Goal: Task Accomplishment & Management: Use online tool/utility

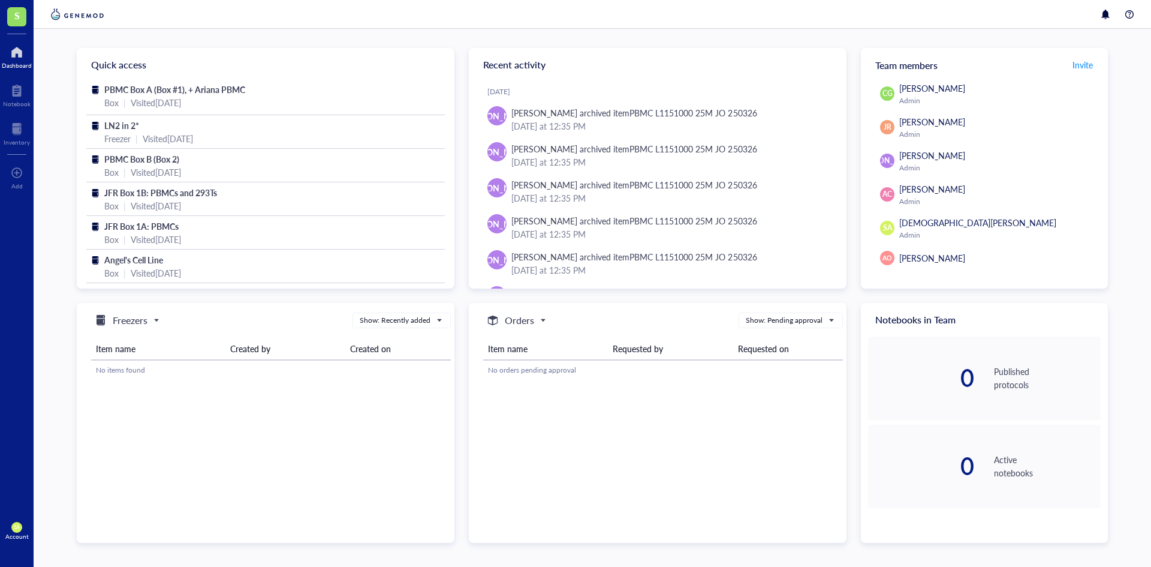
click at [883, 13] on div at bounding box center [593, 14] width 1118 height 29
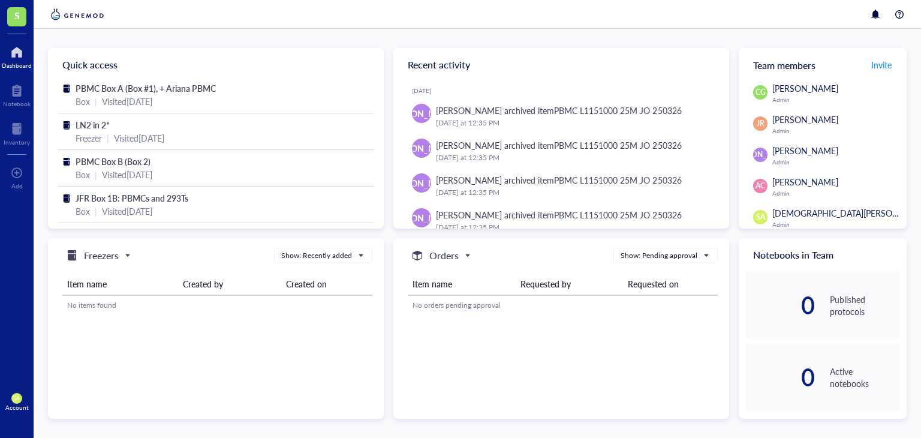
click at [579, 29] on div "Quick access PBMC Box A (Box #1), + Ariana PBMC Box | Visited [DATE] LN2 in 2* …" at bounding box center [478, 233] width 888 height 409
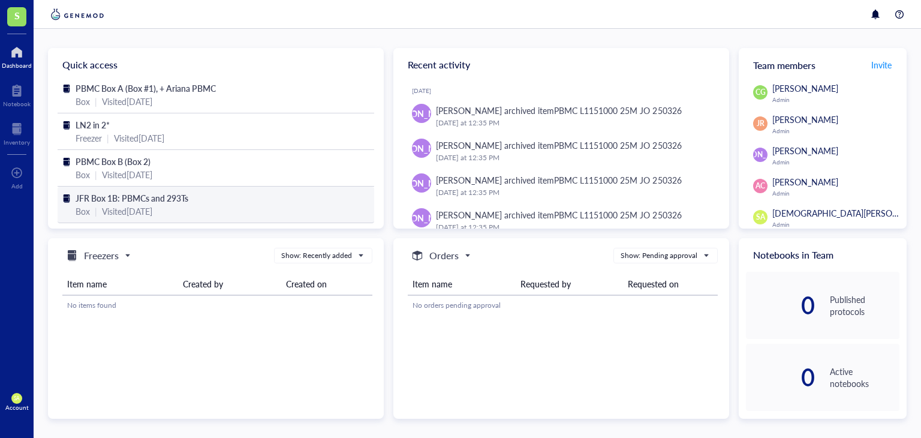
scroll to position [45, 0]
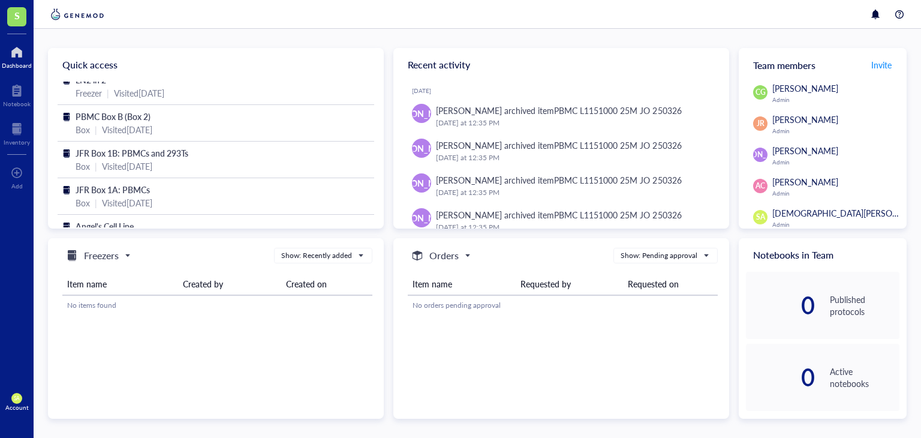
click at [14, 55] on div at bounding box center [17, 52] width 30 height 19
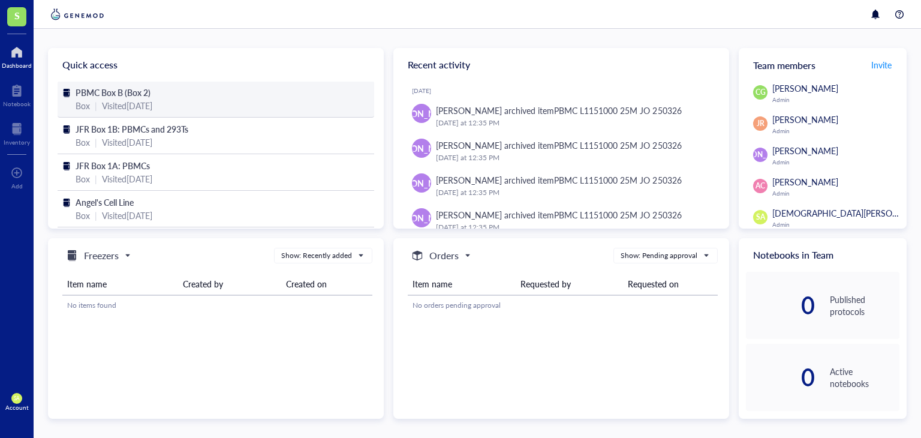
scroll to position [0, 0]
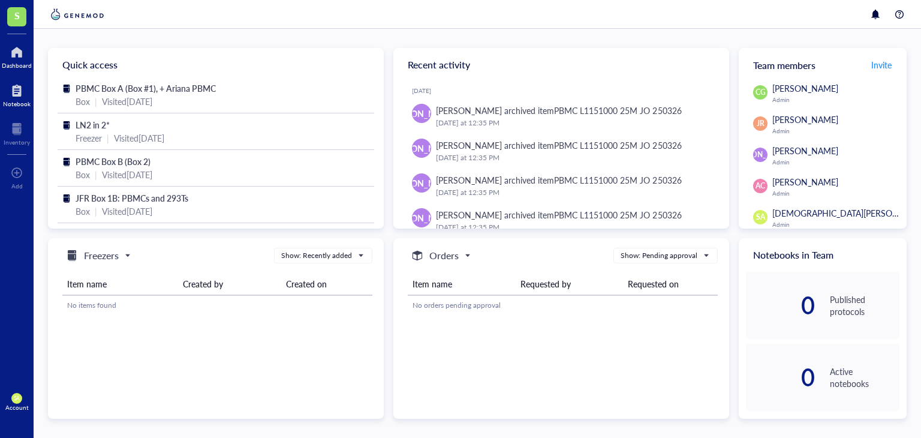
click at [19, 92] on div at bounding box center [17, 90] width 28 height 19
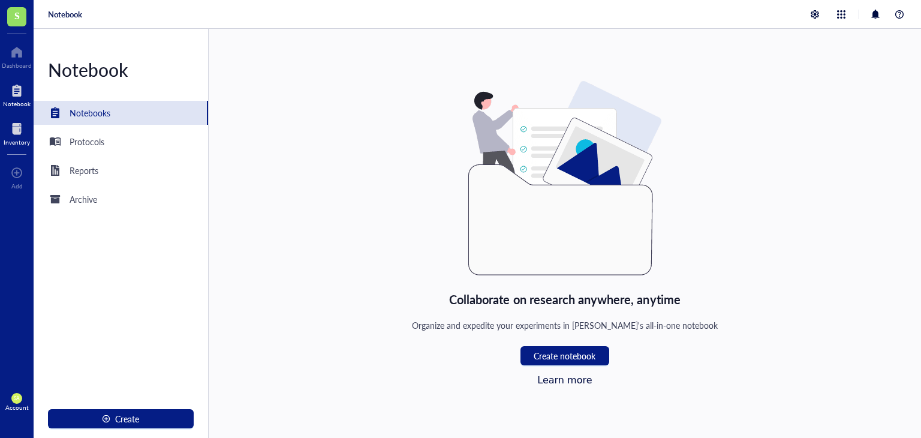
click at [23, 135] on div at bounding box center [17, 128] width 26 height 19
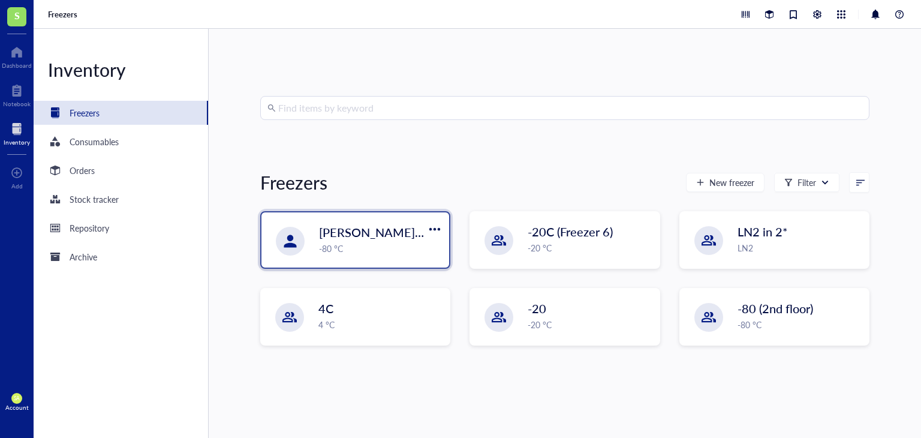
click at [348, 252] on div "-80 °C" at bounding box center [380, 248] width 123 height 13
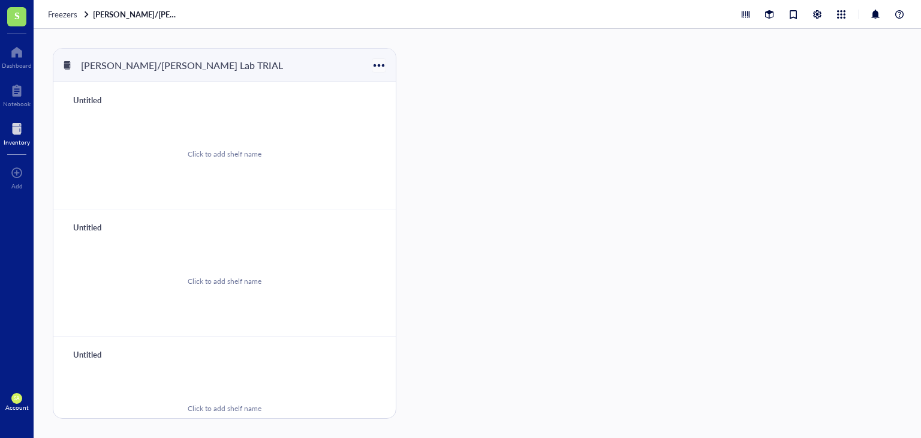
click at [369, 69] on div "[PERSON_NAME]/[PERSON_NAME] Lab TRIAL" at bounding box center [224, 66] width 342 height 34
click at [380, 65] on div at bounding box center [378, 64] width 17 height 17
click at [235, 170] on div "Click to add shelf name" at bounding box center [225, 154] width 314 height 91
click at [19, 176] on div at bounding box center [17, 172] width 12 height 19
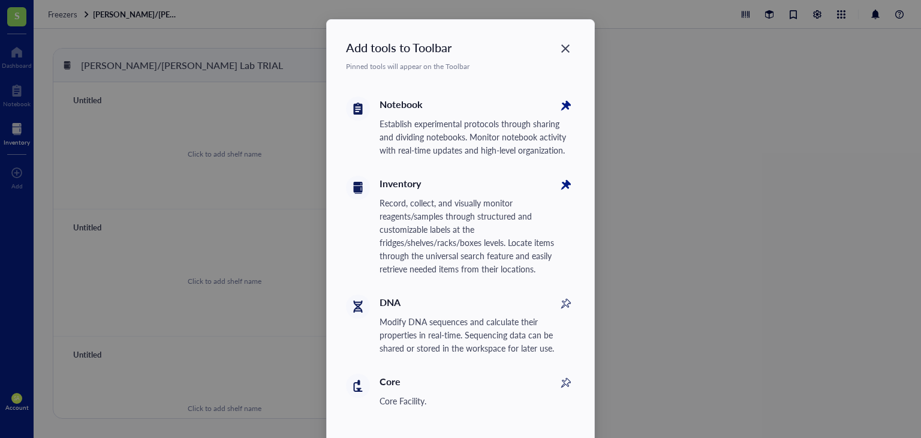
click at [395, 182] on div "Inventory" at bounding box center [478, 184] width 196 height 16
click at [425, 304] on div "DNA" at bounding box center [478, 302] width 196 height 16
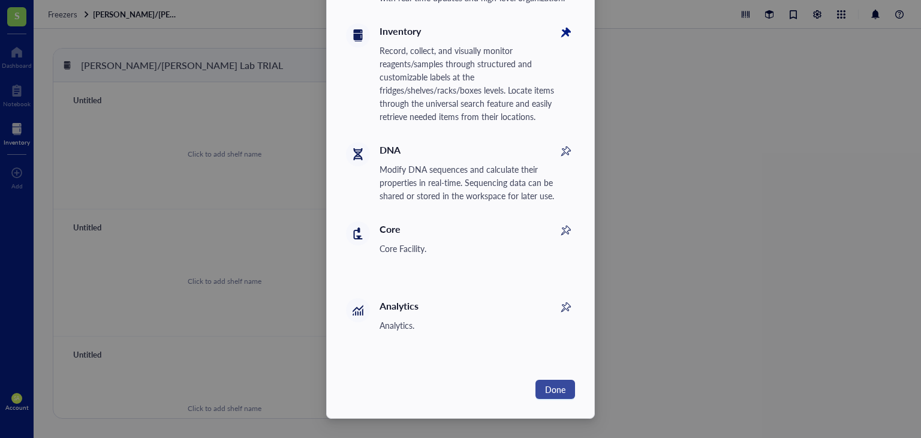
click at [561, 387] on span "Done" at bounding box center [555, 389] width 20 height 13
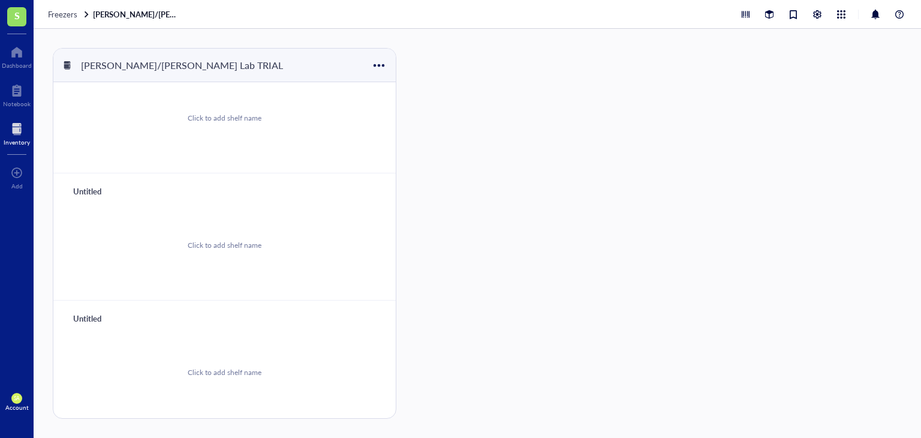
scroll to position [0, 0]
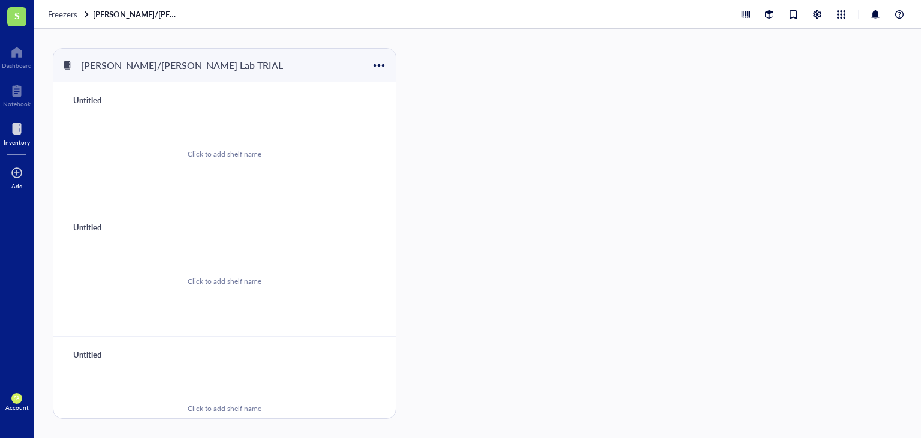
click at [19, 184] on div "Add" at bounding box center [16, 185] width 11 height 7
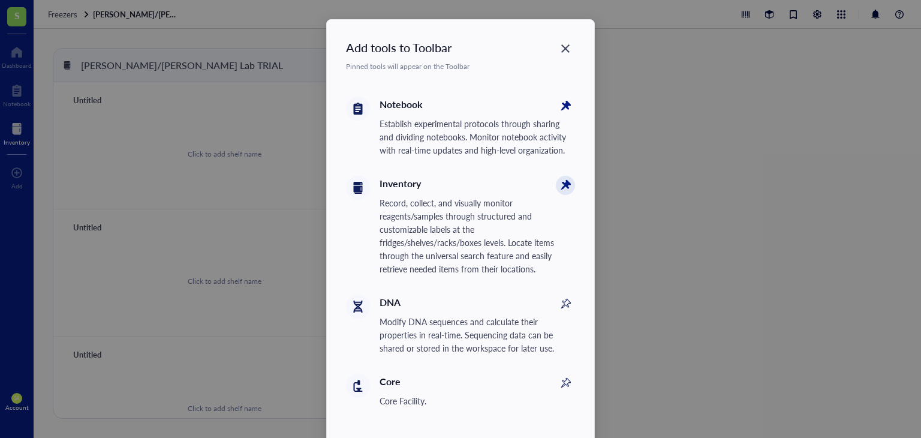
click at [566, 183] on icon at bounding box center [564, 185] width 13 height 13
click at [566, 183] on icon at bounding box center [565, 185] width 19 height 19
click at [559, 55] on div "Close" at bounding box center [565, 48] width 19 height 19
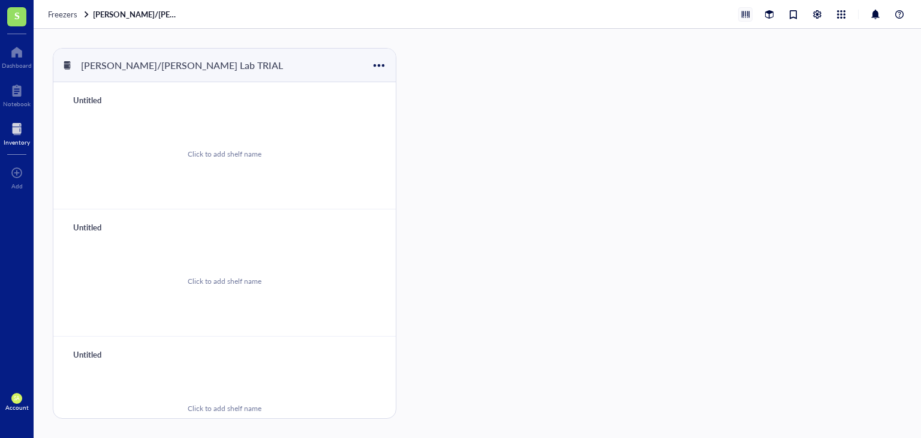
click at [746, 12] on div at bounding box center [745, 14] width 13 height 13
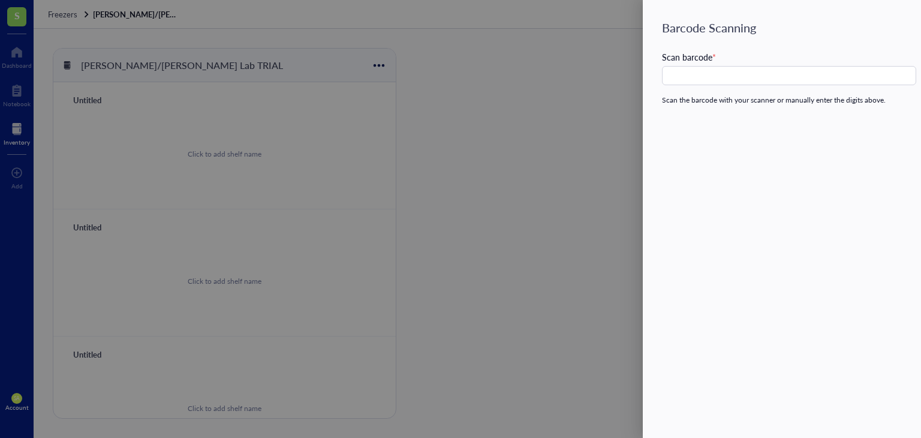
click at [581, 106] on div at bounding box center [460, 219] width 921 height 438
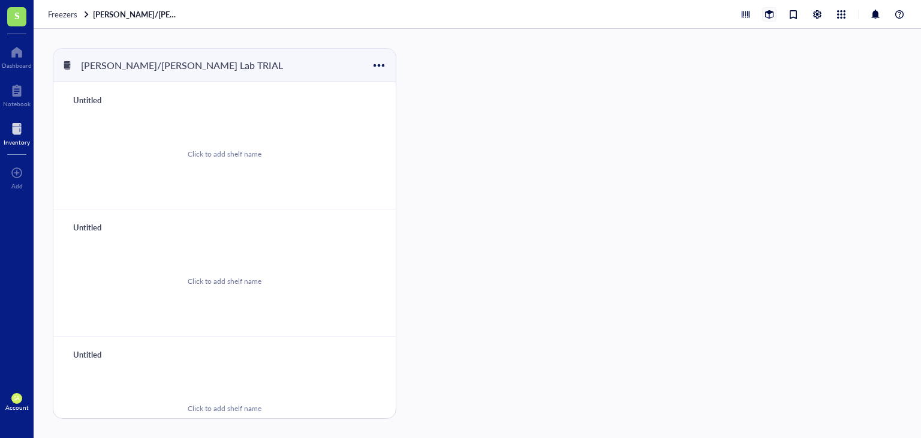
click at [768, 20] on div at bounding box center [769, 14] width 13 height 13
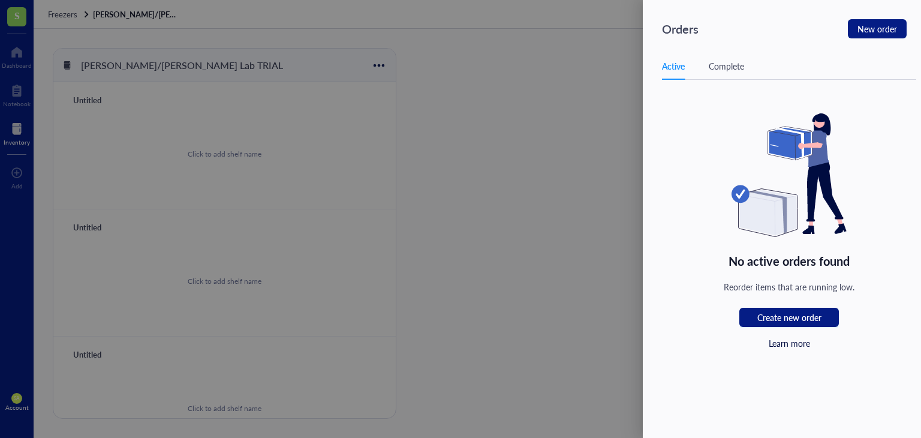
click at [531, 212] on div at bounding box center [460, 219] width 921 height 438
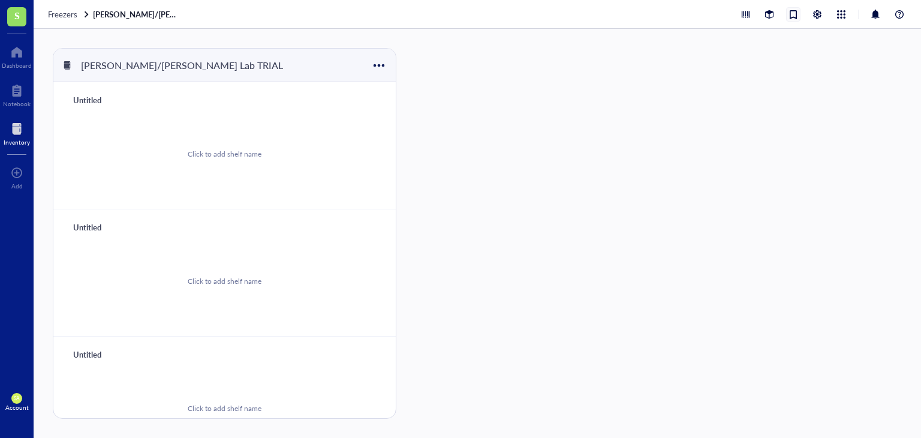
click at [796, 16] on div at bounding box center [793, 14] width 13 height 13
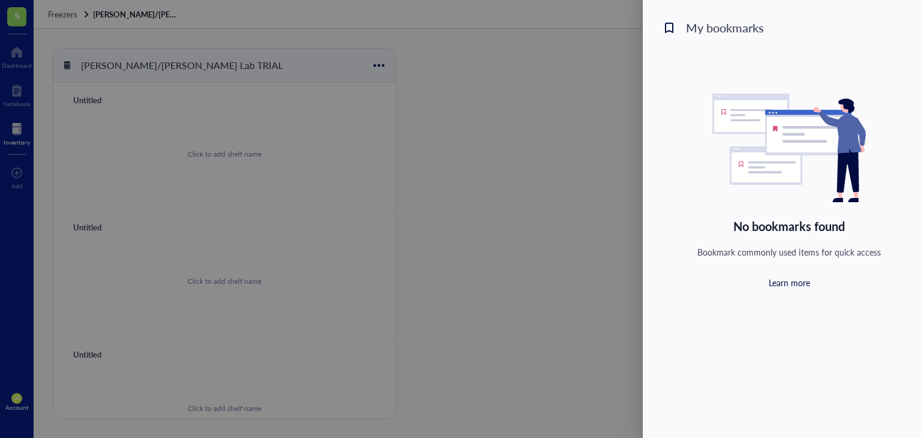
click at [549, 163] on div at bounding box center [460, 219] width 921 height 438
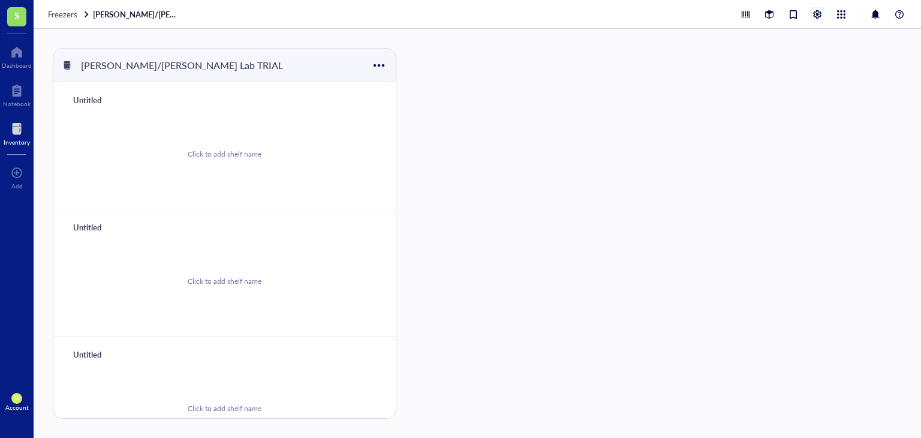
click at [817, 11] on div at bounding box center [817, 14] width 13 height 13
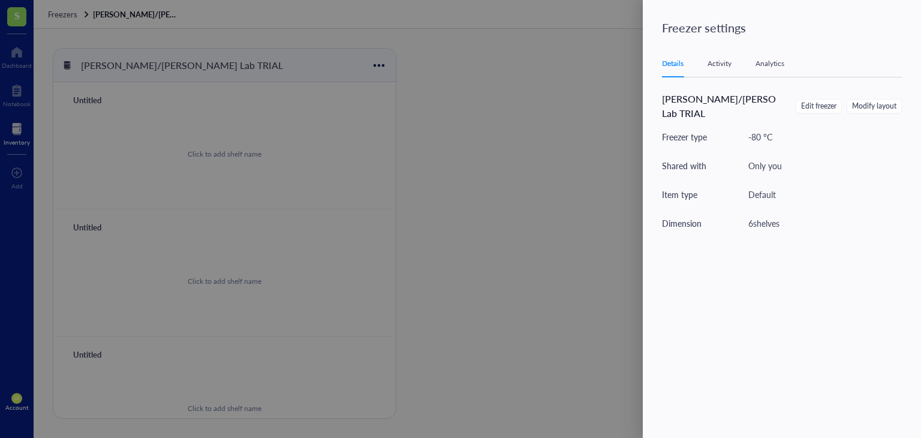
click at [595, 101] on div at bounding box center [460, 219] width 921 height 438
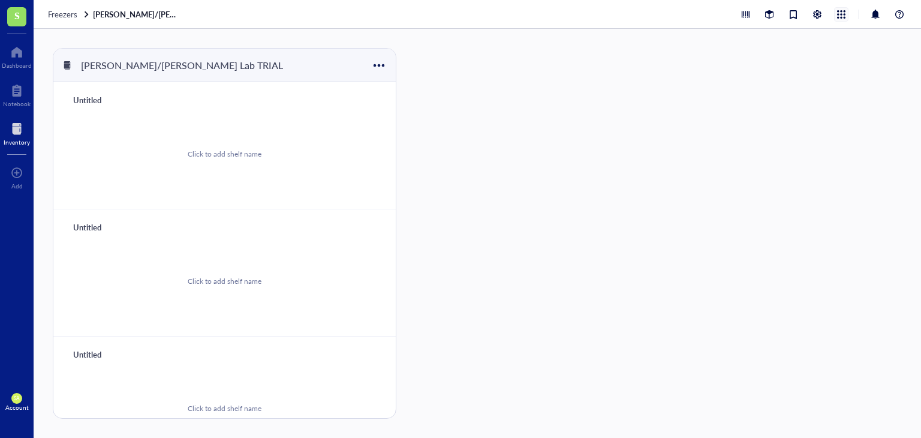
click at [840, 15] on div at bounding box center [841, 14] width 13 height 13
click at [769, 92] on link "Stock tracker" at bounding box center [792, 92] width 96 height 14
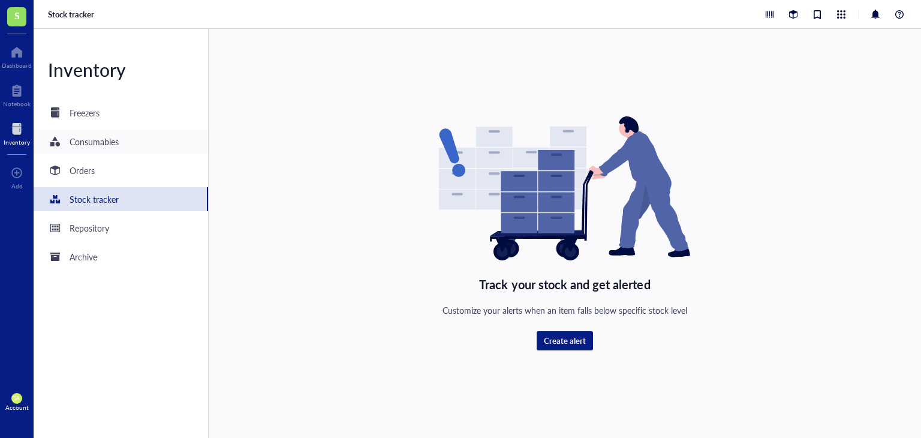
click at [98, 130] on div "Consumables" at bounding box center [121, 142] width 175 height 24
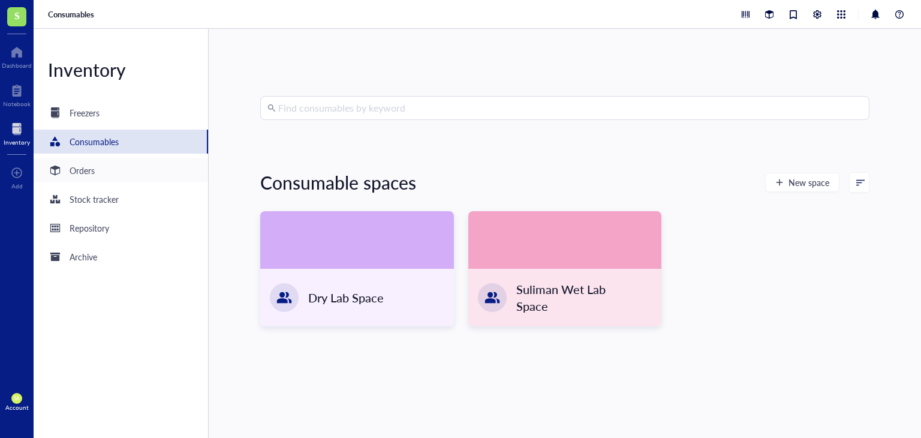
click at [82, 166] on div "Orders" at bounding box center [82, 170] width 25 height 13
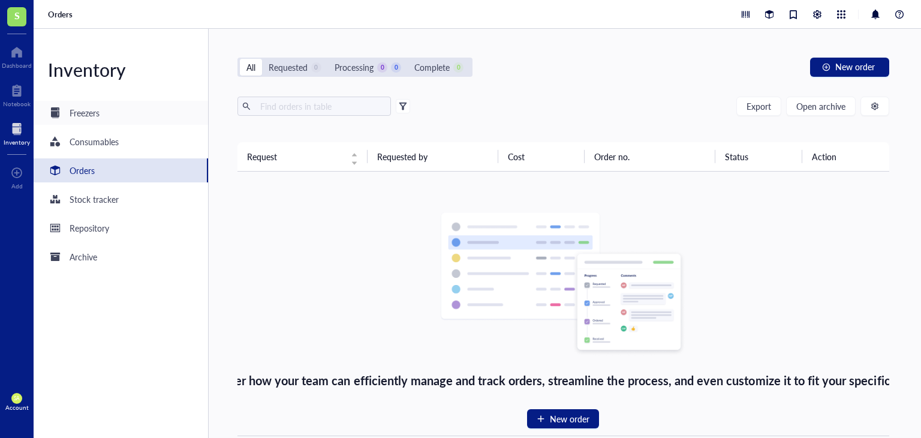
click at [121, 110] on div "Freezers" at bounding box center [121, 113] width 175 height 24
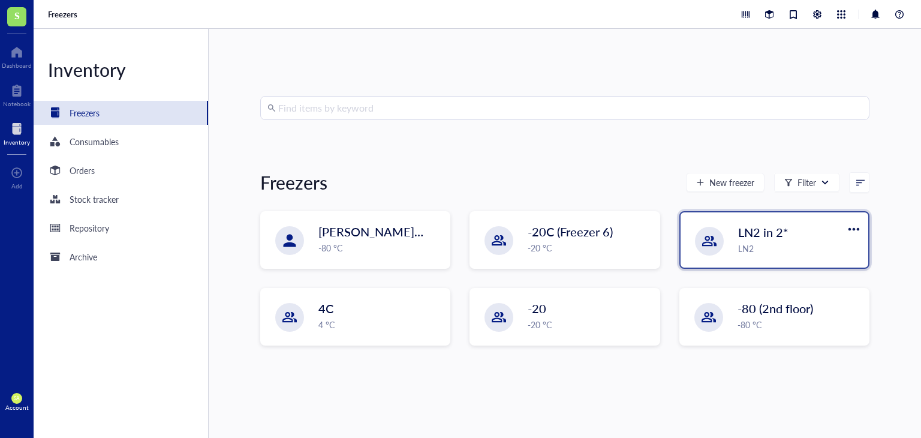
click at [742, 252] on div "LN2" at bounding box center [799, 248] width 123 height 13
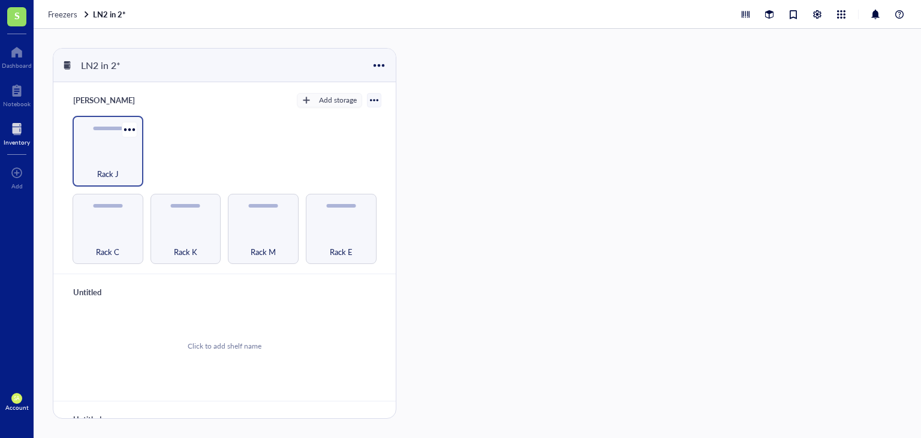
click at [96, 151] on div "Rack J" at bounding box center [108, 151] width 71 height 71
click at [106, 15] on span "LN2 in 2*" at bounding box center [109, 13] width 33 height 11
click at [67, 13] on span "Freezers" at bounding box center [62, 13] width 29 height 11
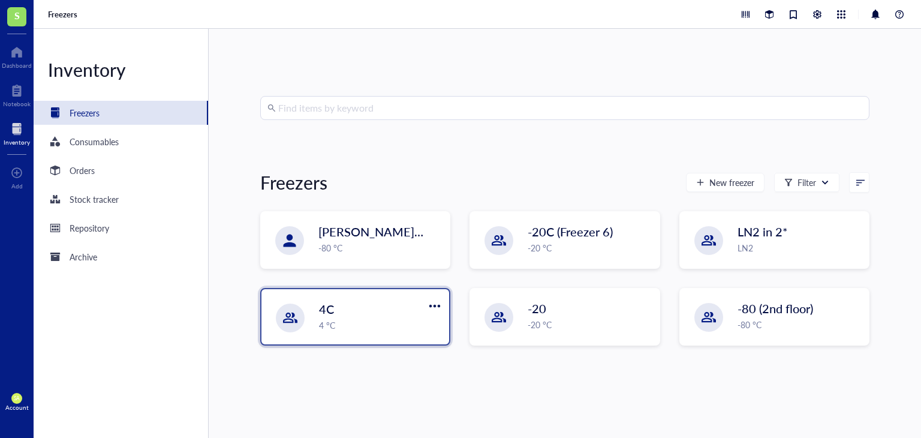
click at [390, 320] on div "4 °C" at bounding box center [380, 324] width 123 height 13
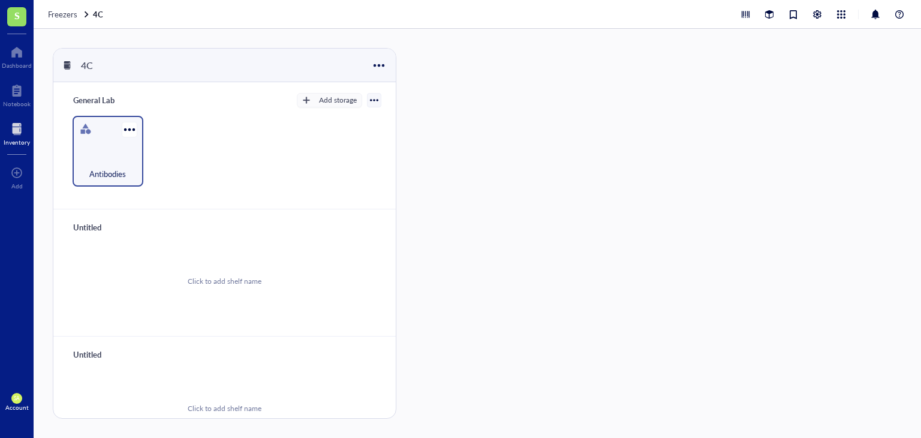
click at [112, 149] on div "Antibodies" at bounding box center [108, 151] width 71 height 71
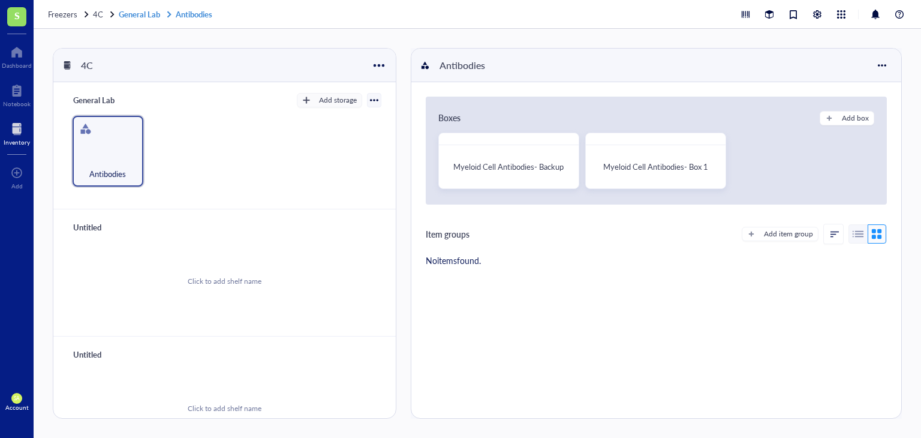
click at [149, 10] on link "General Lab Antibodies" at bounding box center [167, 14] width 96 height 11
click at [62, 13] on span "Freezers" at bounding box center [62, 13] width 29 height 11
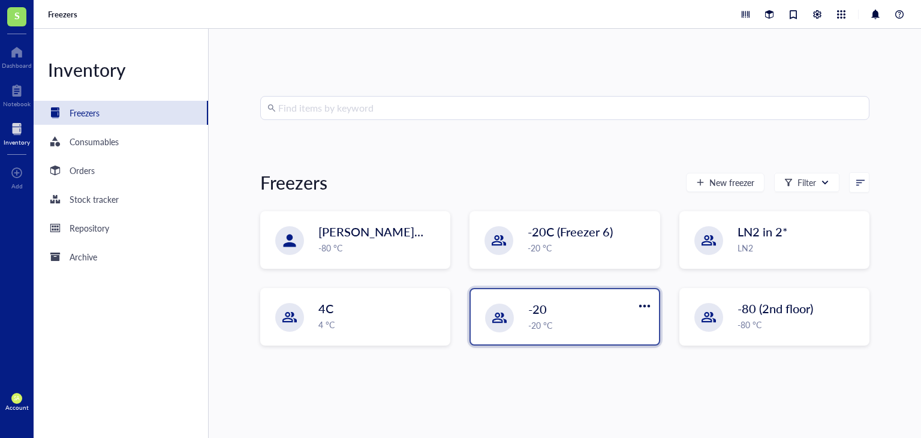
click at [578, 321] on div "-20 °C" at bounding box center [589, 324] width 123 height 13
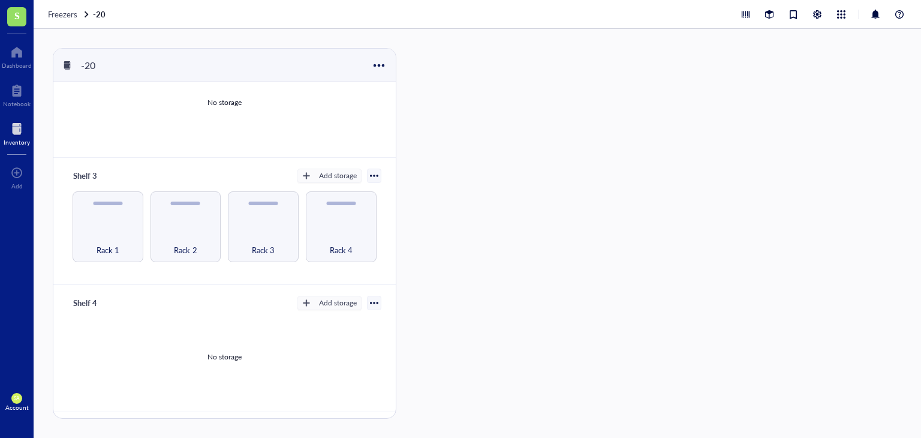
scroll to position [194, 0]
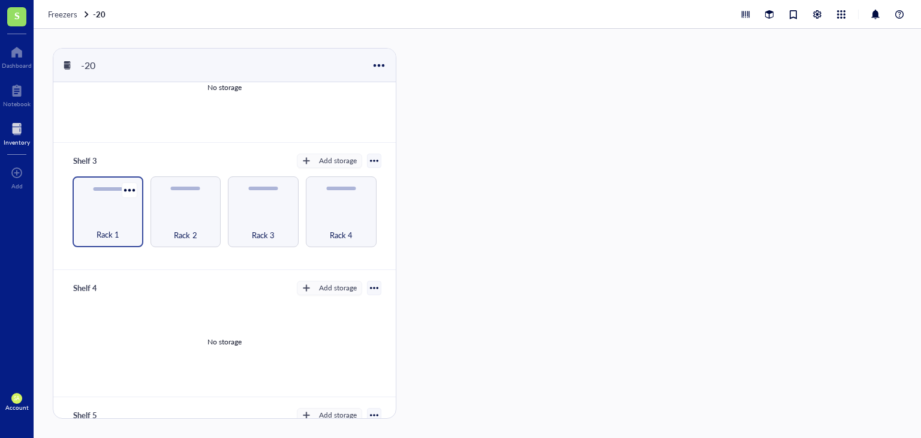
click at [100, 217] on div "Rack 1" at bounding box center [108, 228] width 59 height 26
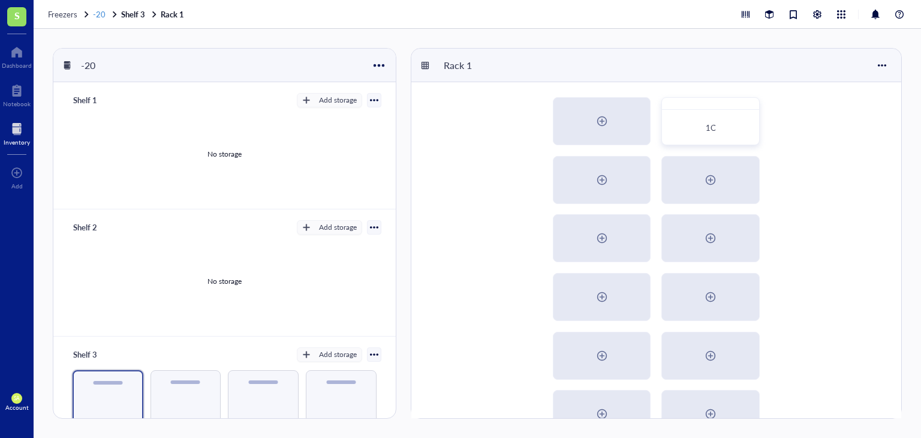
click at [95, 13] on span "-20" at bounding box center [99, 13] width 13 height 11
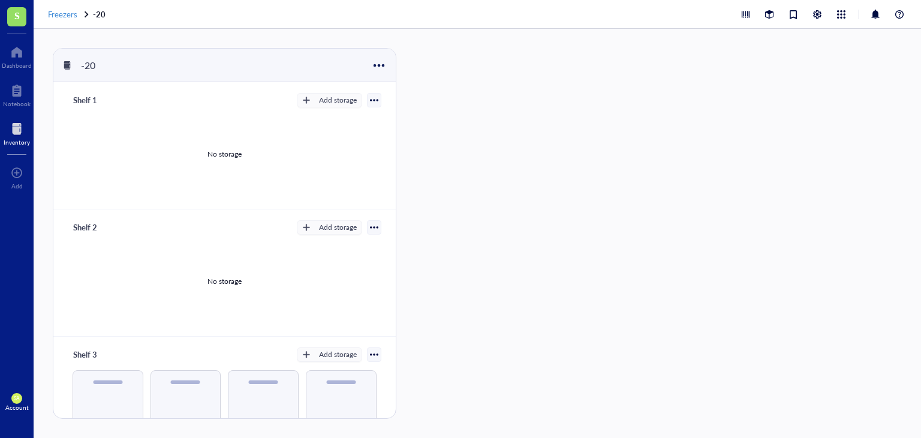
click at [53, 10] on span "Freezers" at bounding box center [62, 13] width 29 height 11
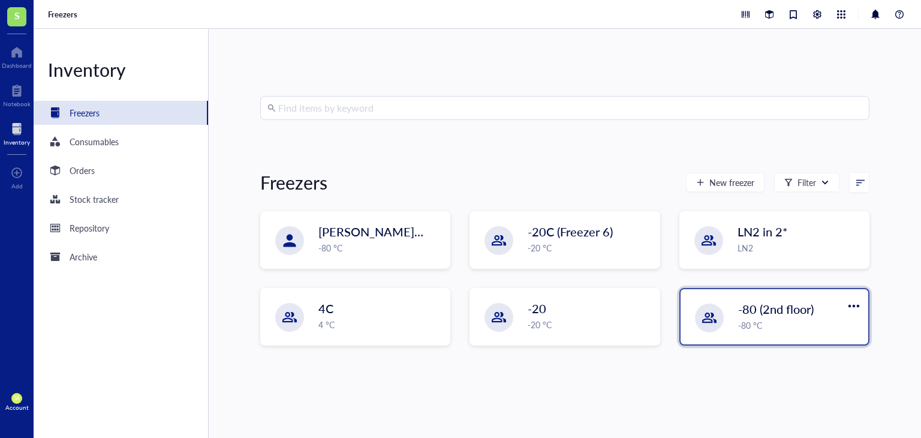
click at [781, 310] on span "-80 (2nd floor)" at bounding box center [776, 308] width 76 height 17
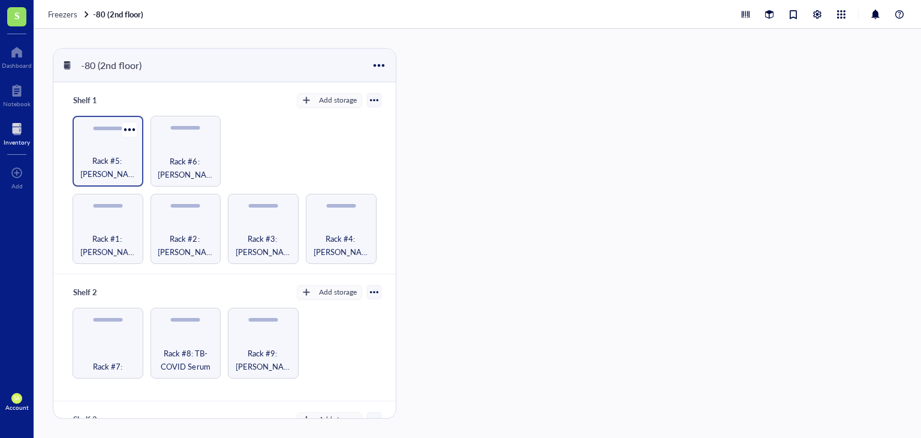
click at [105, 159] on span "Rack #5: [PERSON_NAME] Samples" at bounding box center [108, 167] width 59 height 26
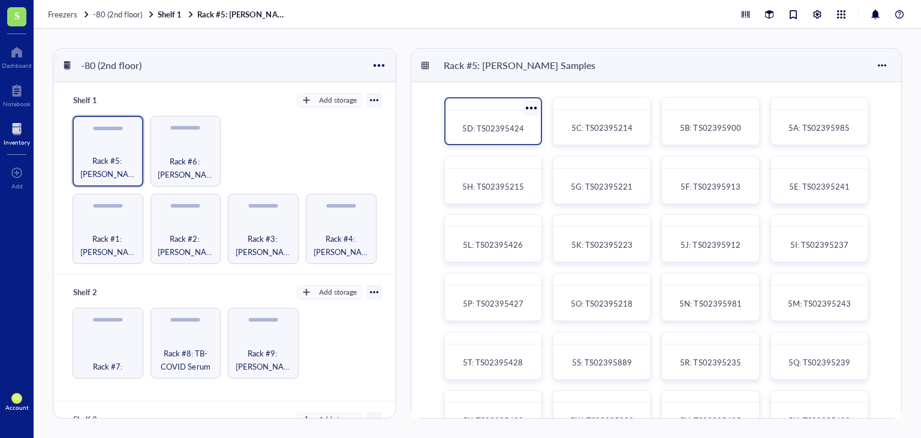
click at [474, 130] on span "5D: TS02395424" at bounding box center [493, 127] width 62 height 11
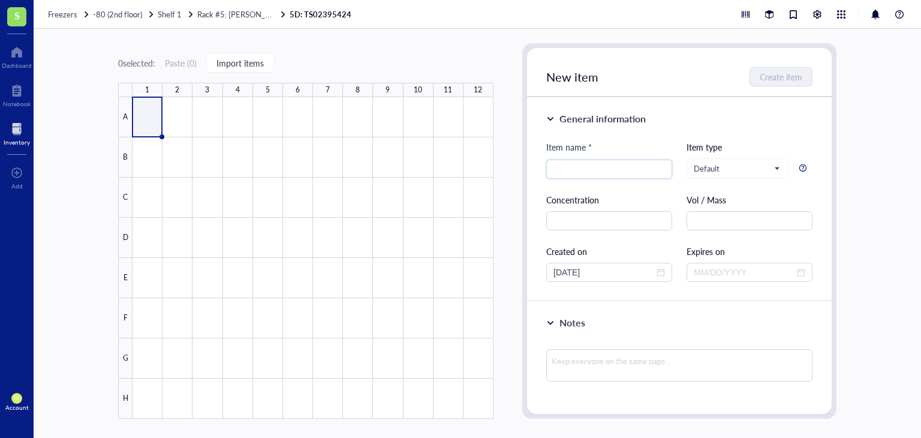
click at [46, 14] on div "Freezers -80 (2nd floor) Shelf 1 Rack #5: [PERSON_NAME] Samples 5D: TS02395424" at bounding box center [478, 14] width 888 height 29
click at [46, 13] on div "Freezers -80 (2nd floor) Shelf 1 Rack #5: [PERSON_NAME] Samples 5D: TS02395424" at bounding box center [478, 14] width 888 height 29
click at [56, 10] on span "Freezers" at bounding box center [62, 13] width 29 height 11
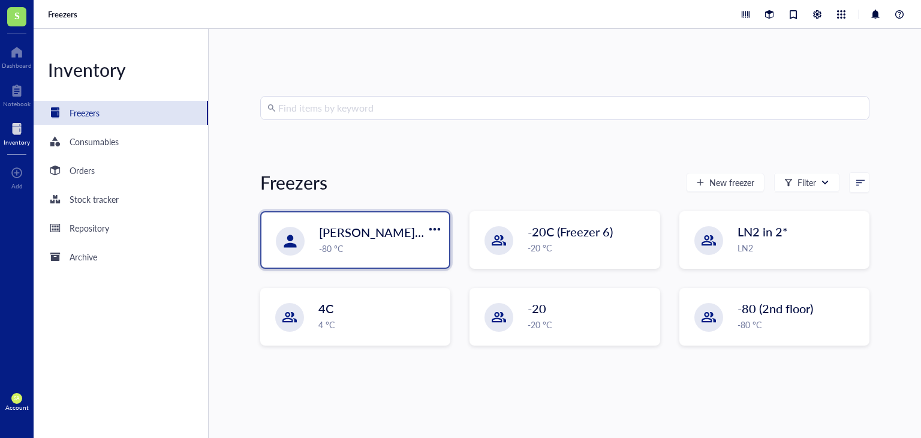
click at [332, 255] on div "[PERSON_NAME]/[PERSON_NAME] Lab TRIAL -80 °C" at bounding box center [355, 239] width 188 height 55
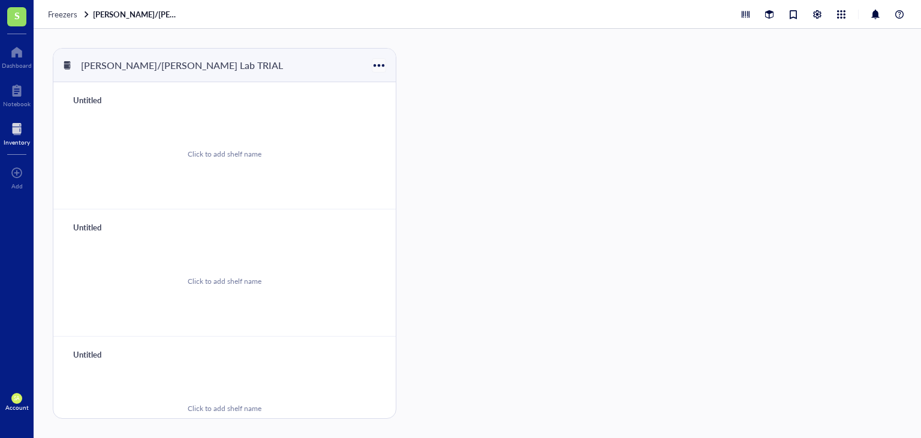
click at [375, 64] on div at bounding box center [378, 64] width 17 height 17
click at [200, 152] on div "Click to add shelf name" at bounding box center [225, 154] width 74 height 11
type input "test"
click at [122, 146] on div "Click to add shelf name" at bounding box center [225, 154] width 314 height 91
click at [207, 150] on div "No storage" at bounding box center [224, 154] width 34 height 11
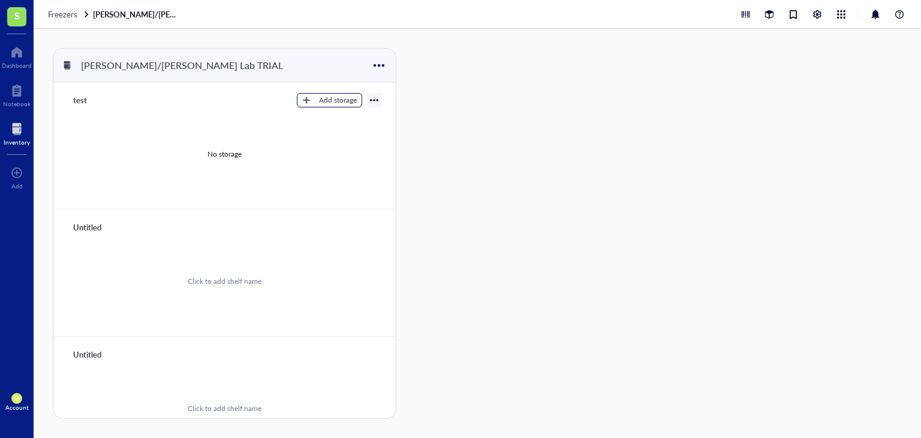
click at [319, 97] on div "Add storage" at bounding box center [338, 100] width 38 height 11
click at [316, 124] on span "Rack" at bounding box center [335, 120] width 68 height 13
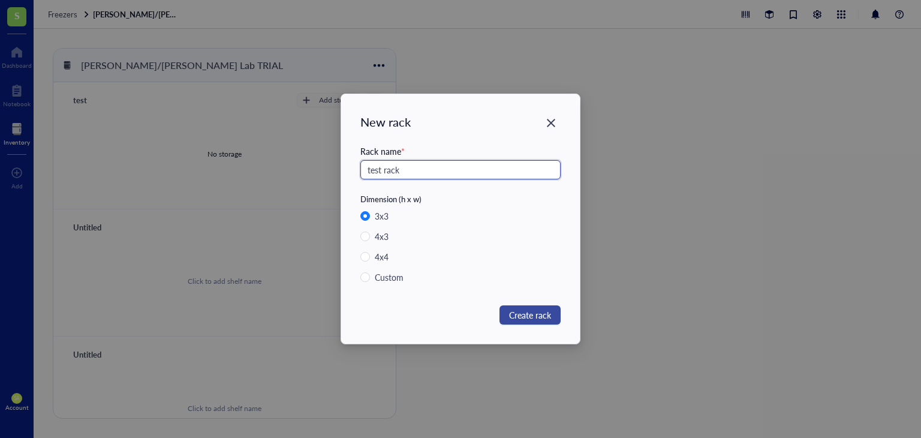
type input "test rack"
click at [530, 308] on span "Create rack" at bounding box center [530, 314] width 42 height 13
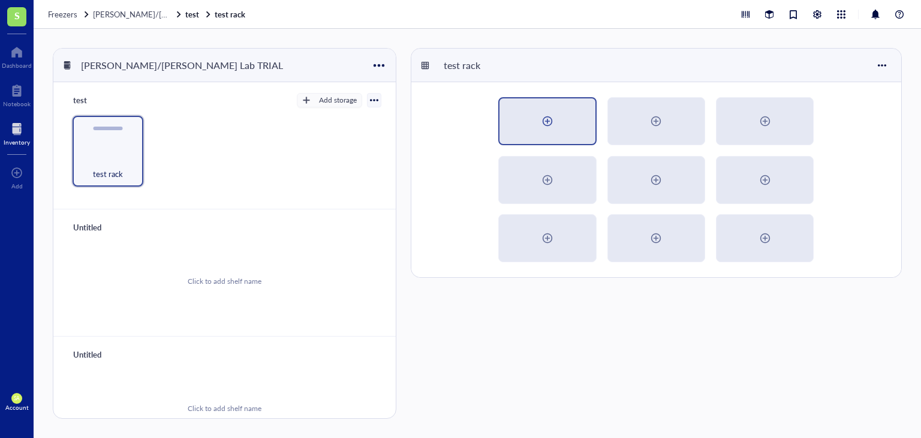
click at [559, 139] on div at bounding box center [547, 121] width 95 height 46
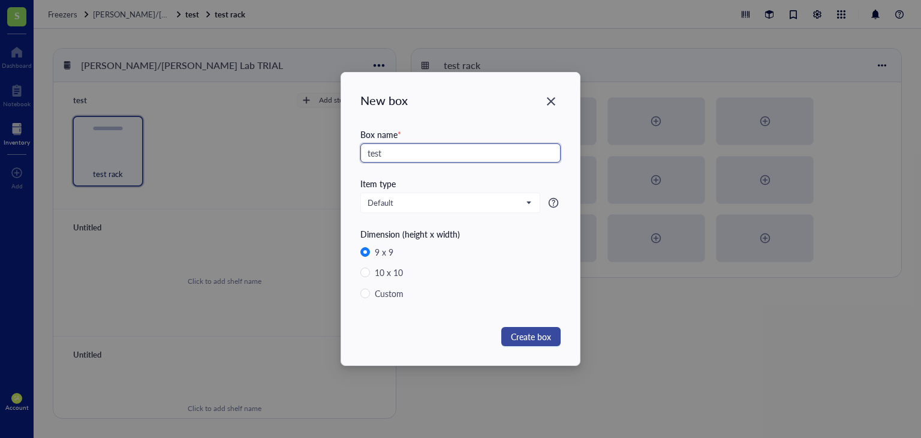
type input "test"
click at [528, 332] on span "Create box" at bounding box center [531, 336] width 40 height 13
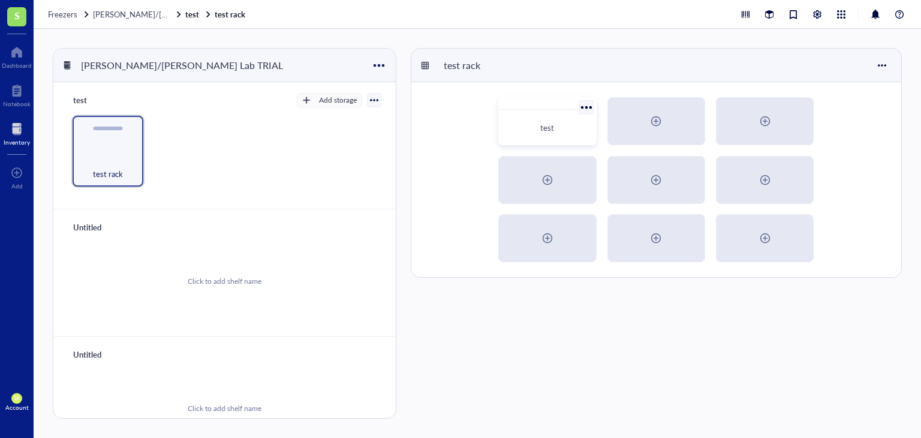
click at [523, 134] on div "test" at bounding box center [547, 128] width 87 height 26
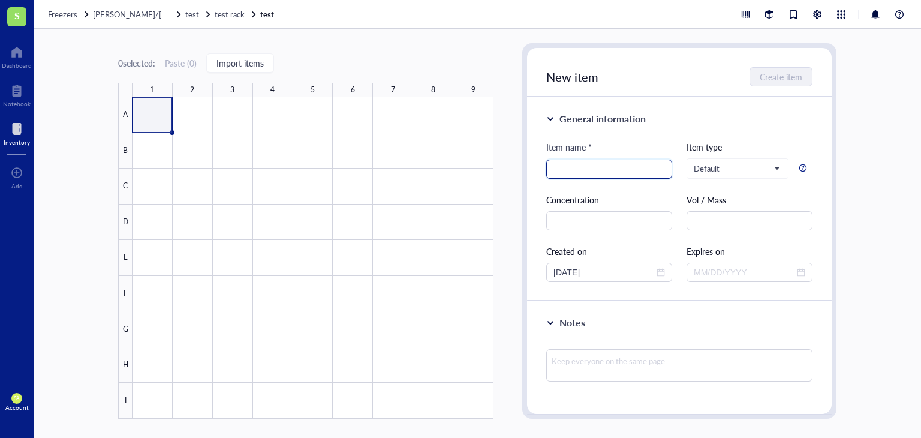
type input "p"
type input "o"
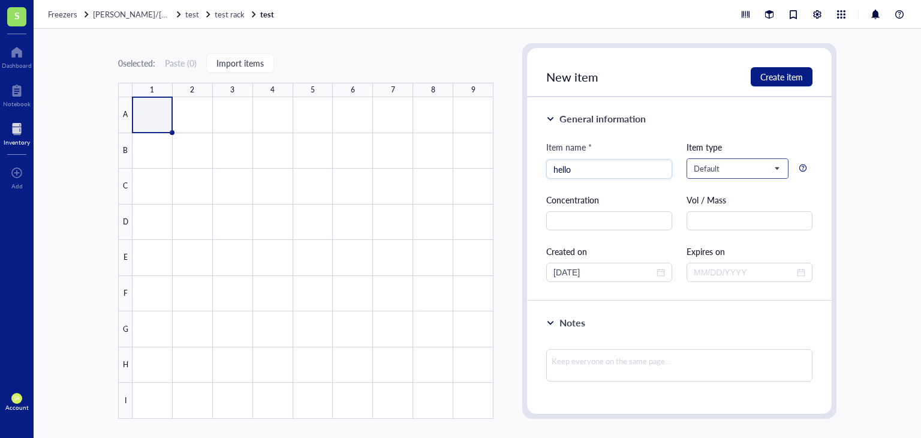
click at [733, 169] on span "Default" at bounding box center [736, 168] width 85 height 11
type input "hello"
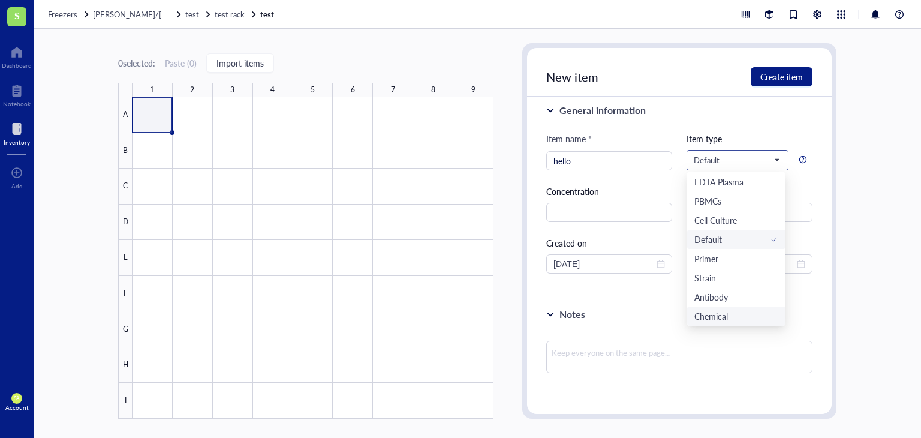
scroll to position [28, 0]
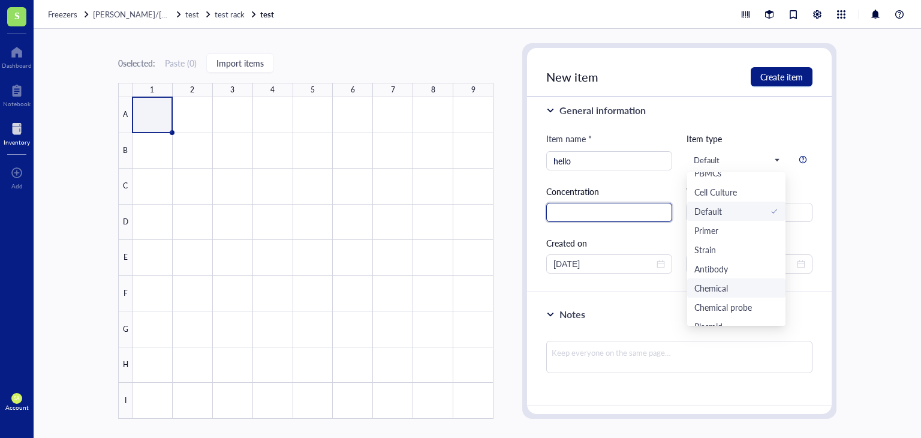
click at [605, 208] on input "text" at bounding box center [609, 212] width 126 height 19
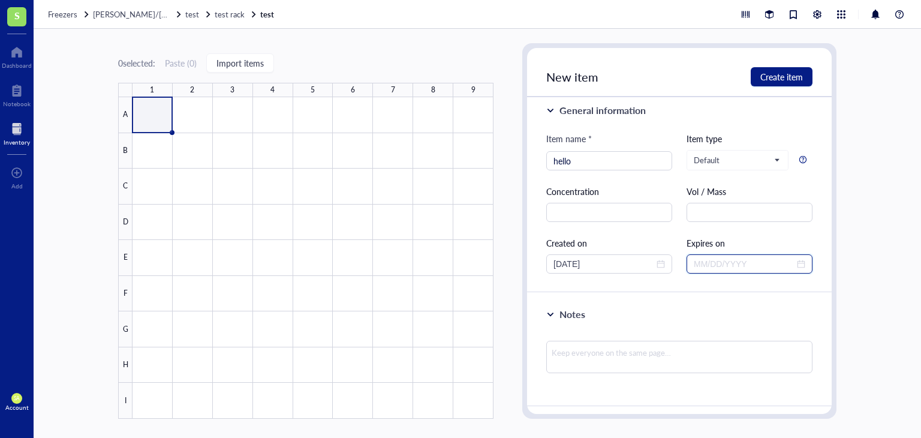
click at [732, 264] on input at bounding box center [744, 263] width 101 height 13
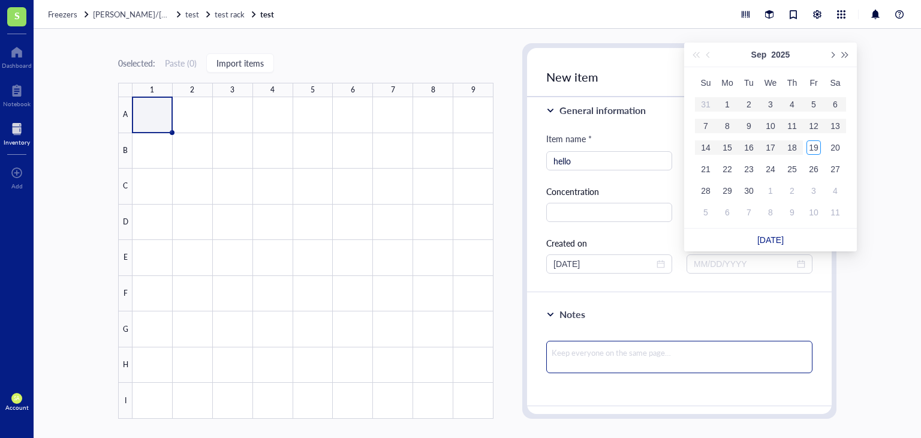
click at [652, 360] on textarea at bounding box center [679, 357] width 266 height 32
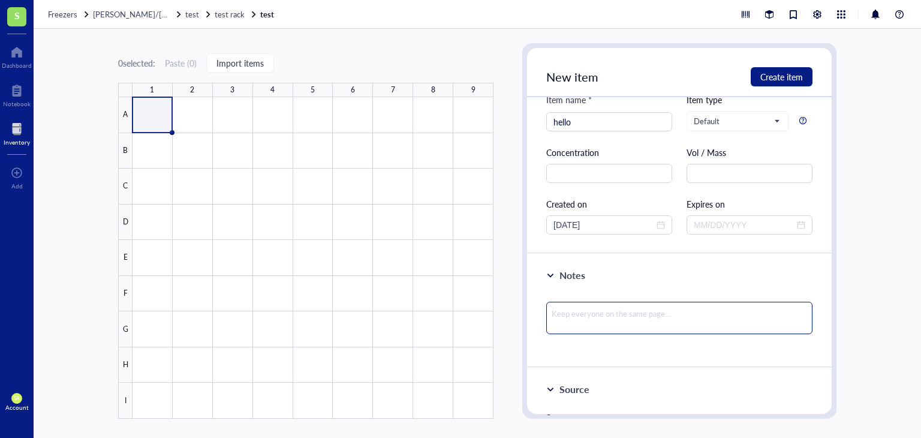
scroll to position [0, 0]
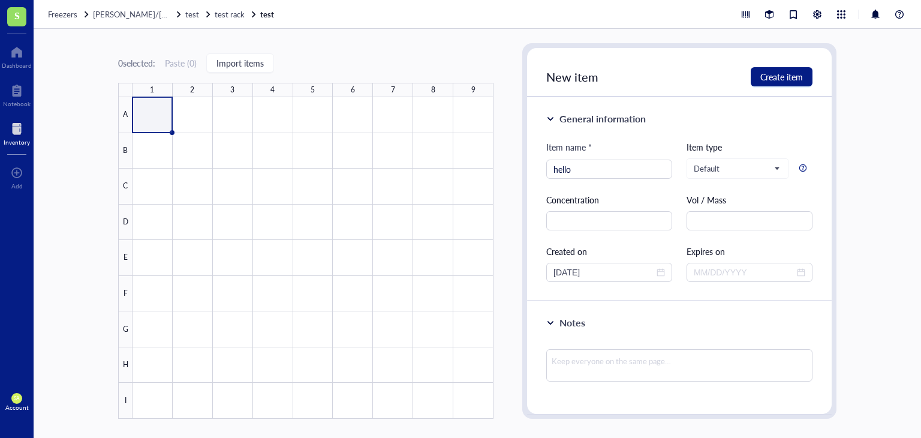
click at [618, 207] on div "Concentration" at bounding box center [609, 211] width 126 height 37
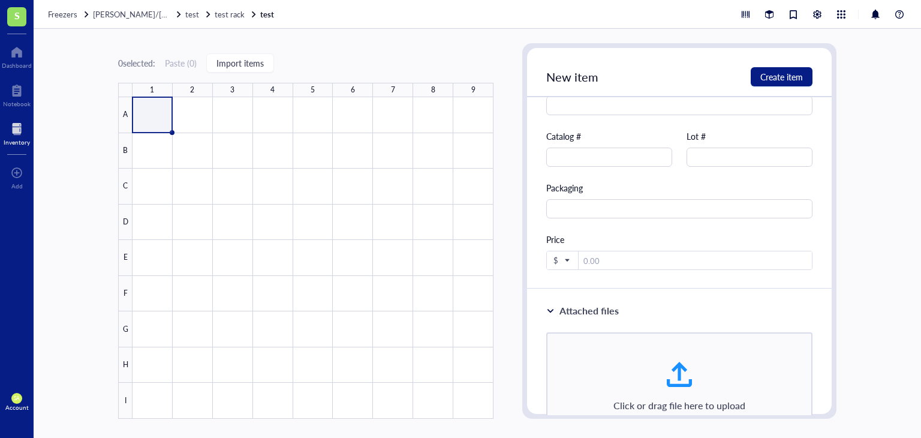
scroll to position [492, 0]
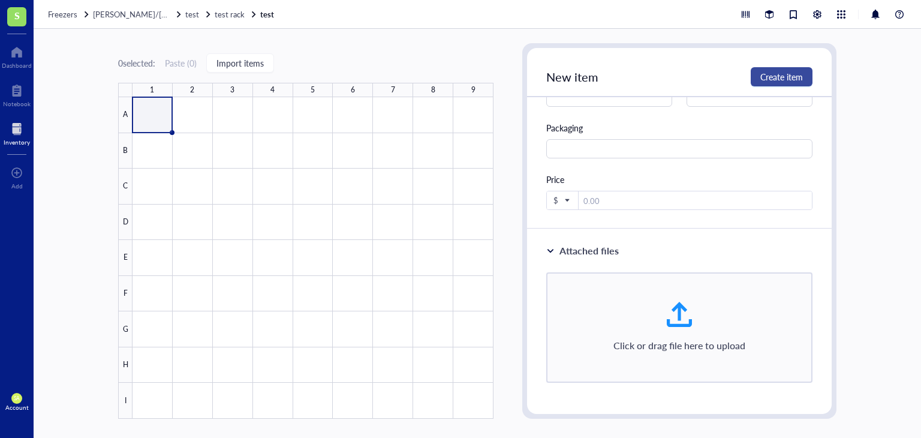
click at [792, 81] on span "Create item" at bounding box center [781, 77] width 43 height 10
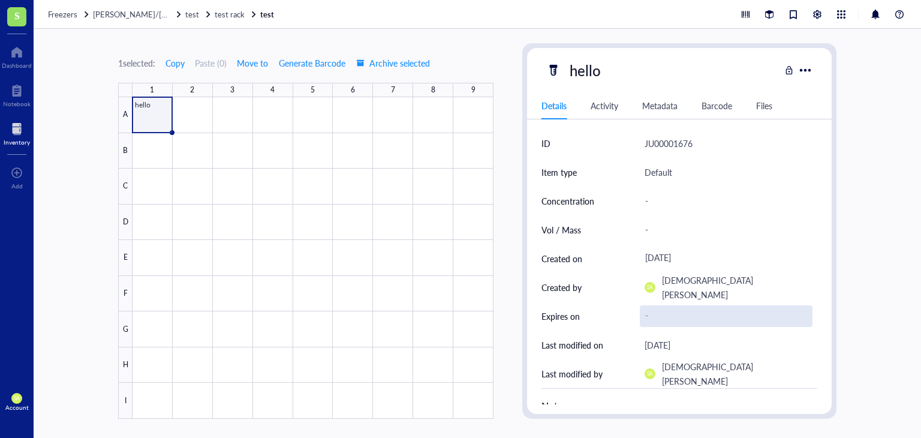
click at [755, 312] on div "-" at bounding box center [726, 316] width 173 height 22
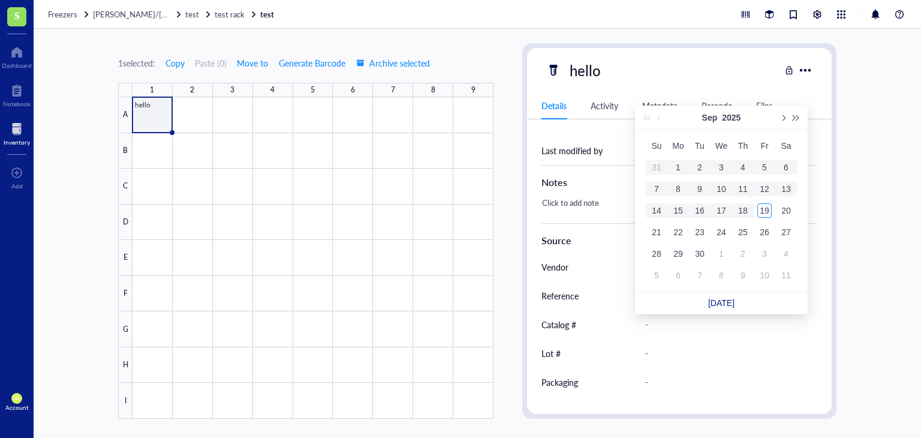
scroll to position [243, 0]
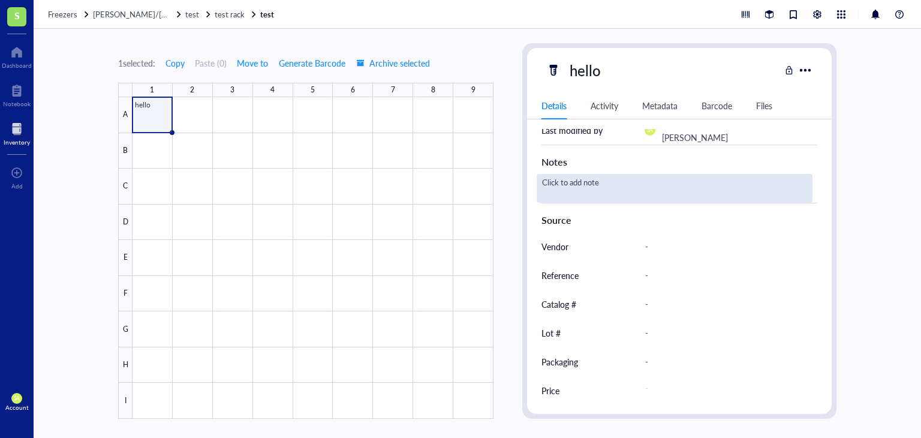
click at [593, 197] on div "Click to add note" at bounding box center [675, 188] width 276 height 29
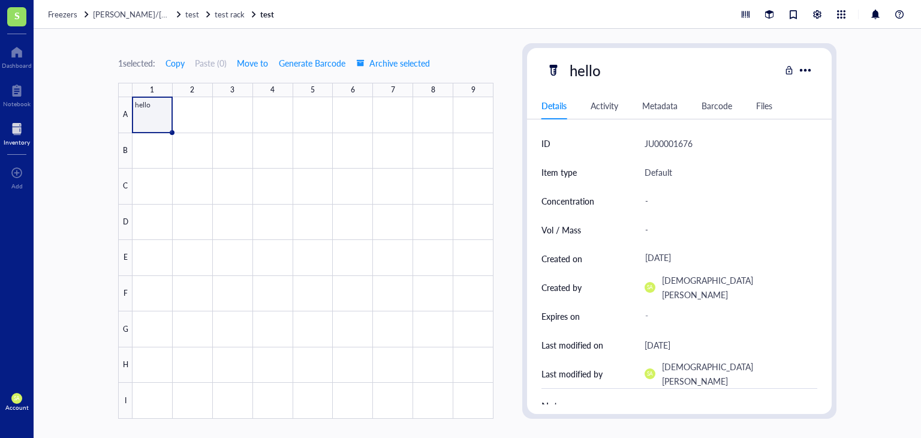
click at [610, 112] on div "Details Activity Metadata Barcode Files" at bounding box center [679, 105] width 305 height 27
click at [610, 110] on div "Activity" at bounding box center [605, 105] width 28 height 13
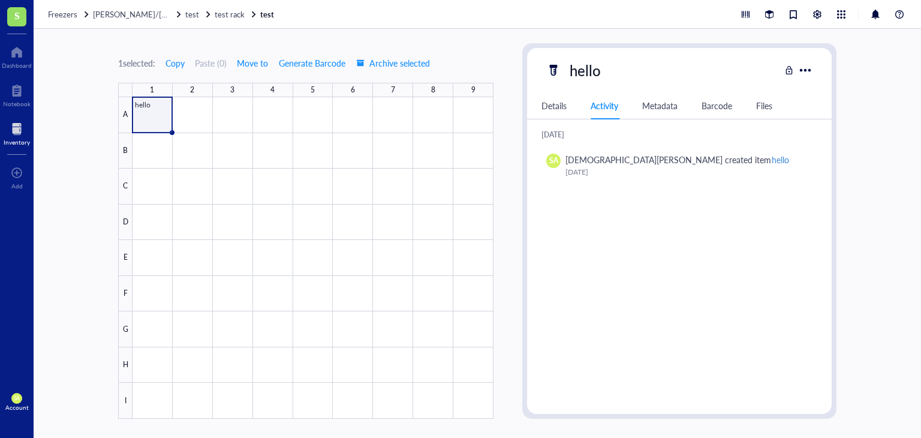
click at [557, 72] on div at bounding box center [553, 70] width 19 height 19
click at [802, 74] on div at bounding box center [804, 69] width 17 height 17
